Goal: Task Accomplishment & Management: Manage account settings

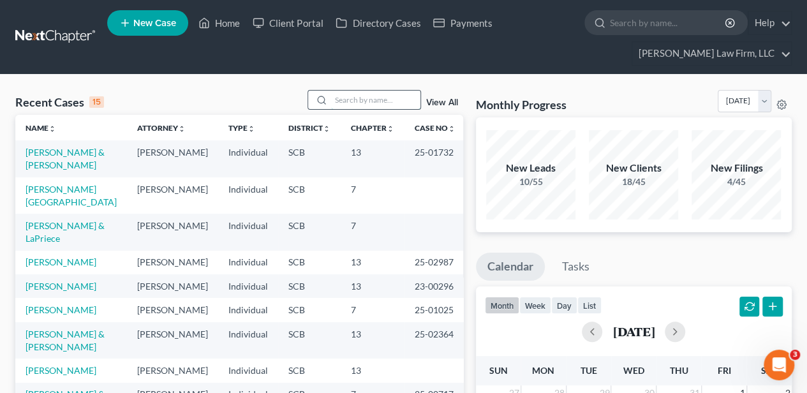
click at [382, 91] on input "search" at bounding box center [375, 100] width 89 height 18
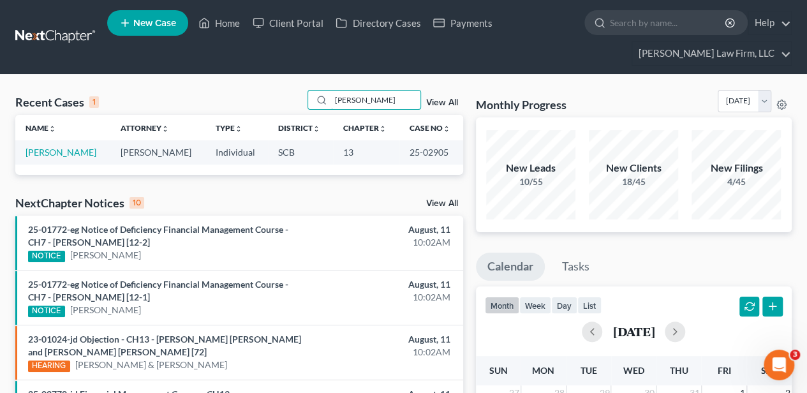
type input "[PERSON_NAME]"
click at [40, 154] on link "[PERSON_NAME]" at bounding box center [61, 152] width 71 height 11
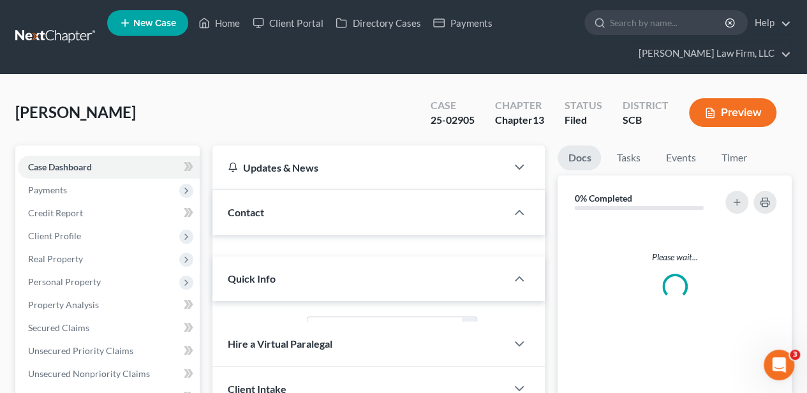
select select "2"
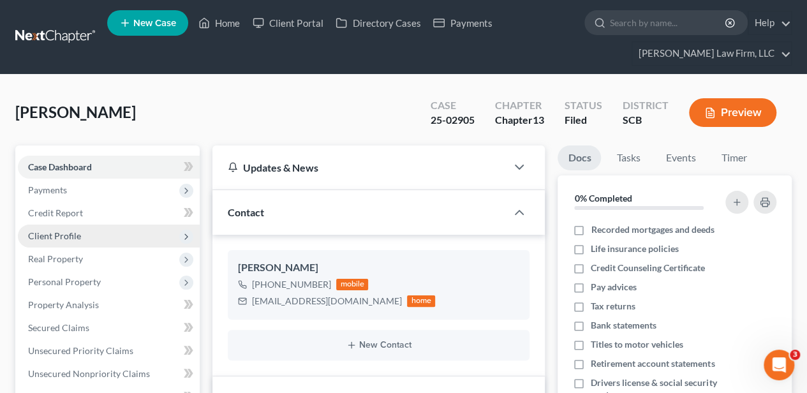
click at [75, 237] on span "Client Profile" at bounding box center [54, 235] width 53 height 11
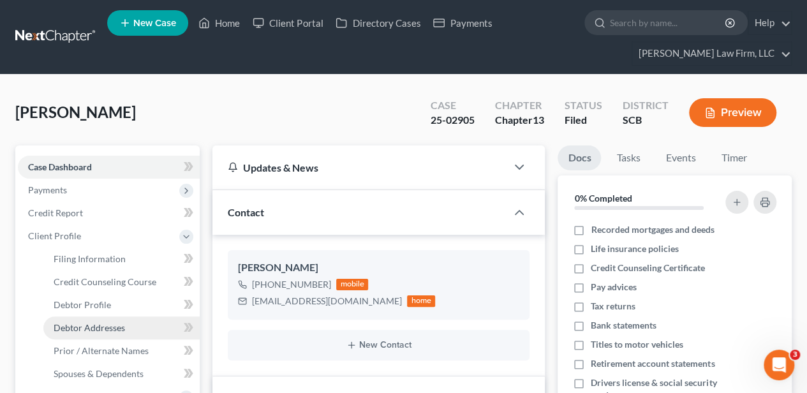
click at [108, 326] on span "Debtor Addresses" at bounding box center [89, 327] width 71 height 11
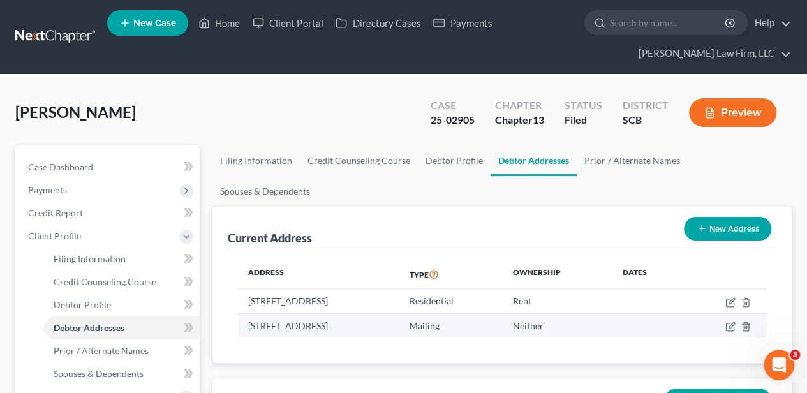
drag, startPoint x: 281, startPoint y: 292, endPoint x: 377, endPoint y: 291, distance: 96.9
click at [377, 313] on td "[STREET_ADDRESS]" at bounding box center [318, 325] width 161 height 24
copy td "580, Pamplico, SC 29583"
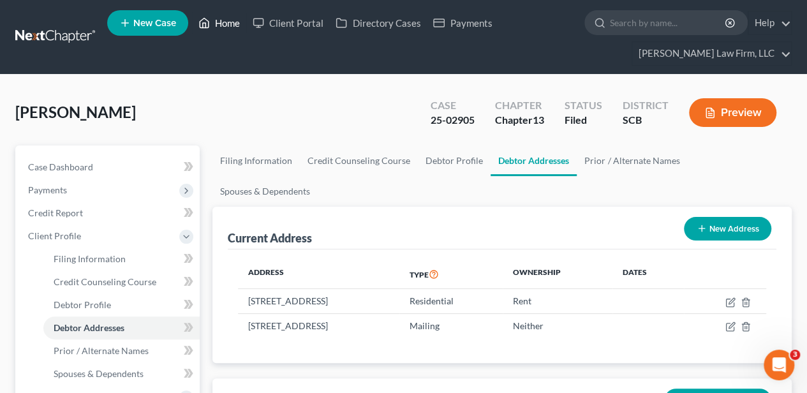
drag, startPoint x: 216, startPoint y: 26, endPoint x: 338, endPoint y: 223, distance: 231.6
click at [216, 26] on link "Home" at bounding box center [219, 22] width 54 height 23
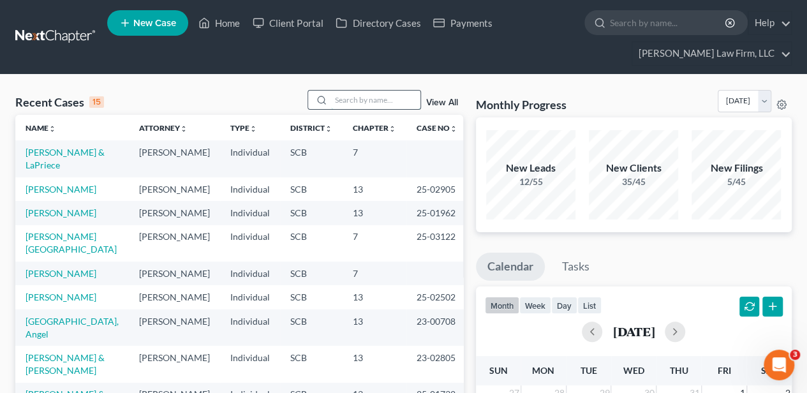
click at [361, 104] on input "search" at bounding box center [375, 100] width 89 height 18
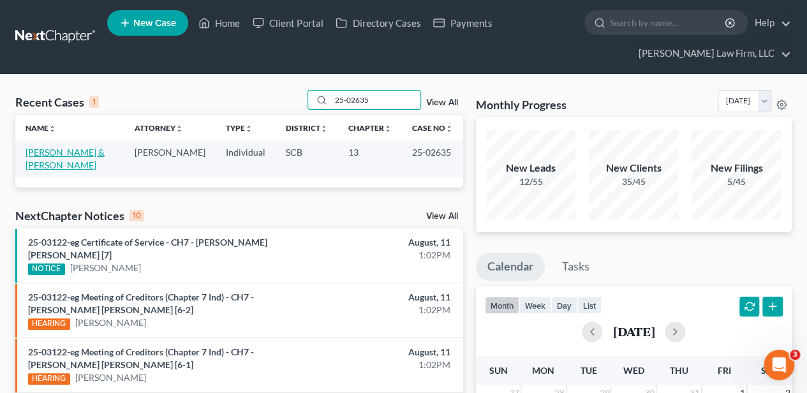
type input "25-02635"
click at [70, 156] on link "[PERSON_NAME] & [PERSON_NAME]" at bounding box center [65, 159] width 79 height 24
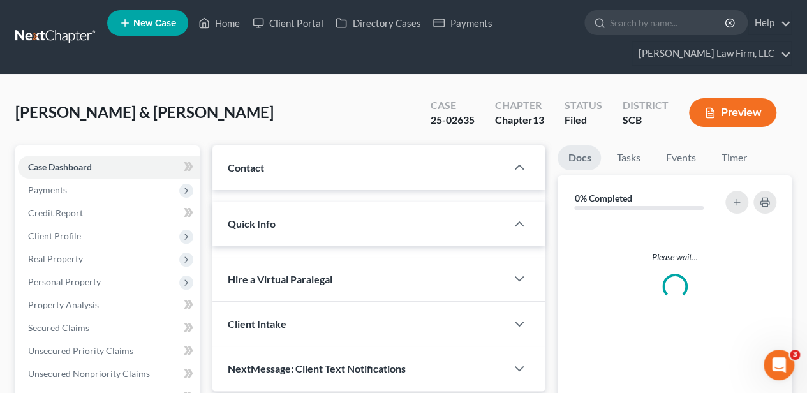
select select "2"
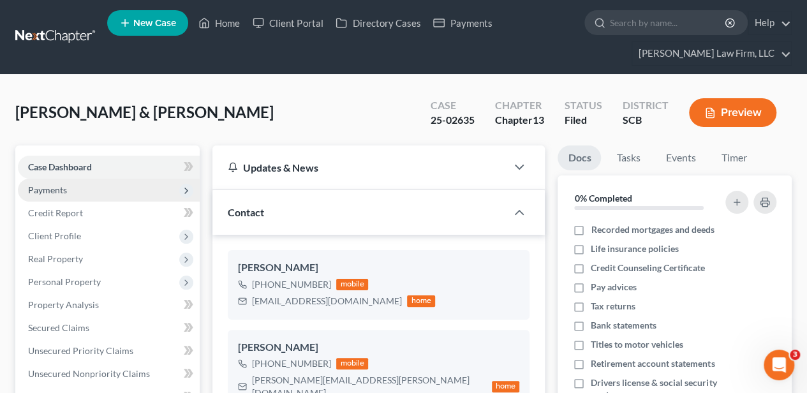
scroll to position [138, 0]
click at [232, 24] on link "Home" at bounding box center [219, 22] width 54 height 23
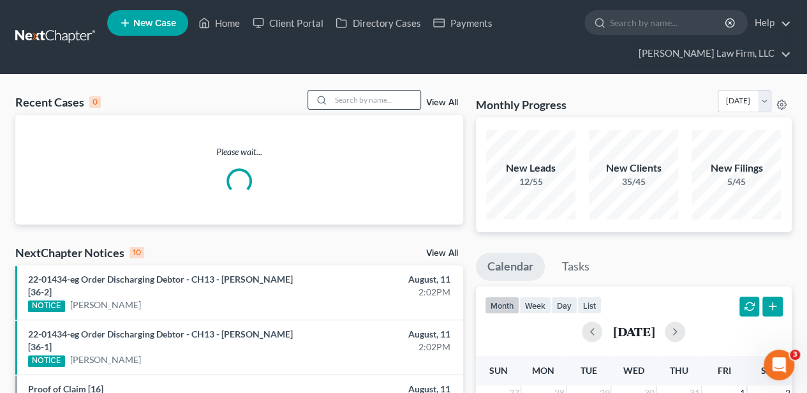
click at [376, 102] on input "search" at bounding box center [375, 100] width 89 height 18
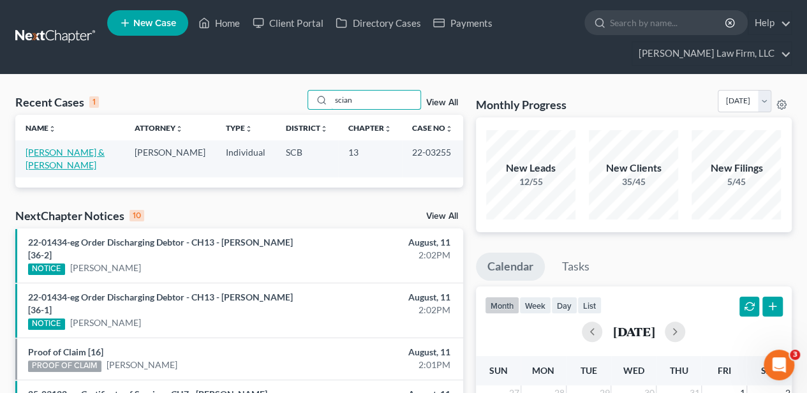
type input "scian"
click at [66, 149] on link "[PERSON_NAME] & [PERSON_NAME]" at bounding box center [65, 159] width 79 height 24
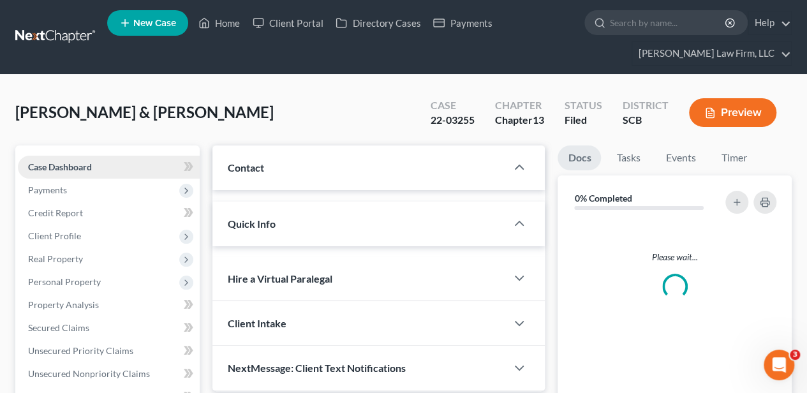
select select "2"
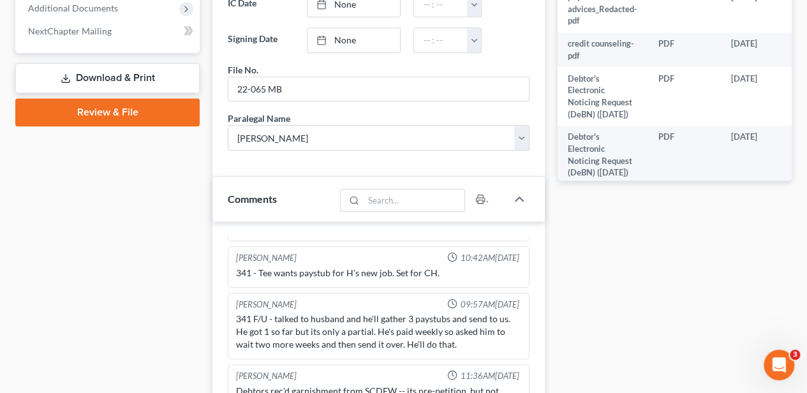
scroll to position [850, 0]
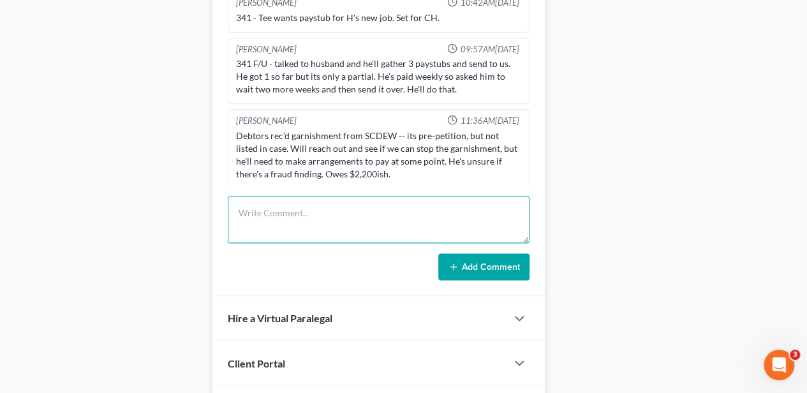
click at [303, 199] on textarea at bounding box center [379, 219] width 302 height 47
click at [321, 221] on textarea "Email from Mr. S with copy of ptd papers and him telling me they "deferred" two…" at bounding box center [379, 219] width 302 height 47
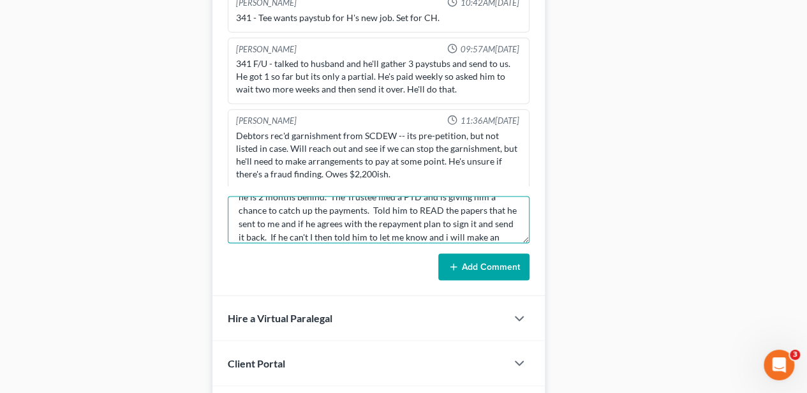
scroll to position [122, 0]
type textarea "Email from Mr. S with copy of ptd papers and him telling me they "deferred" two…"
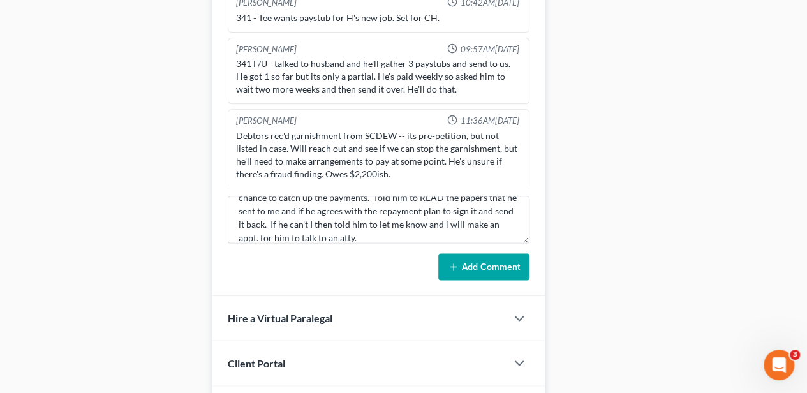
click at [482, 253] on button "Add Comment" at bounding box center [483, 266] width 91 height 27
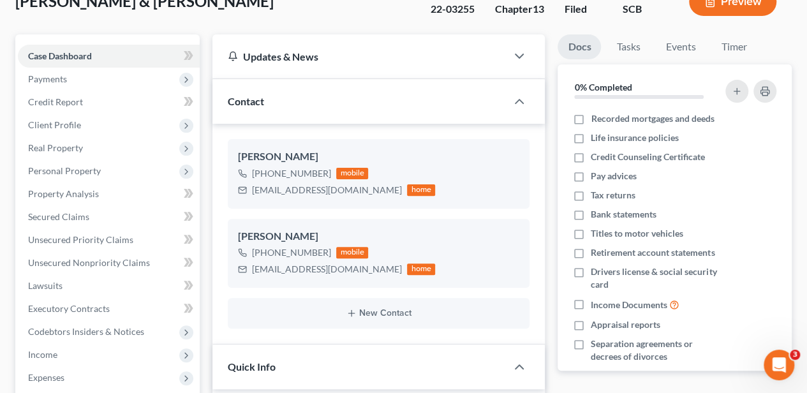
scroll to position [0, 0]
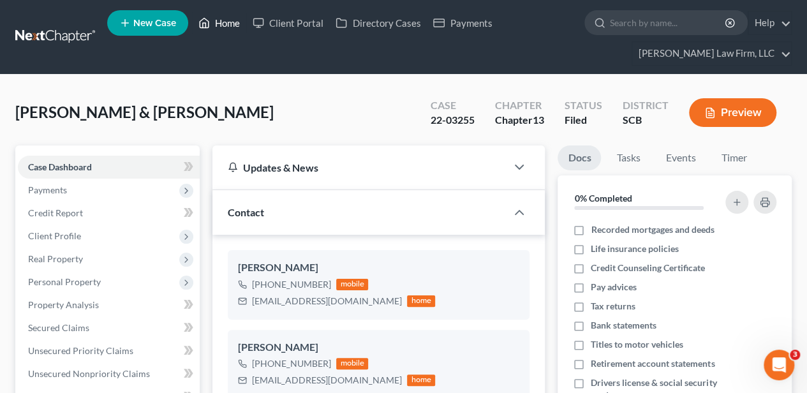
click at [232, 20] on link "Home" at bounding box center [219, 22] width 54 height 23
